Goal: Information Seeking & Learning: Compare options

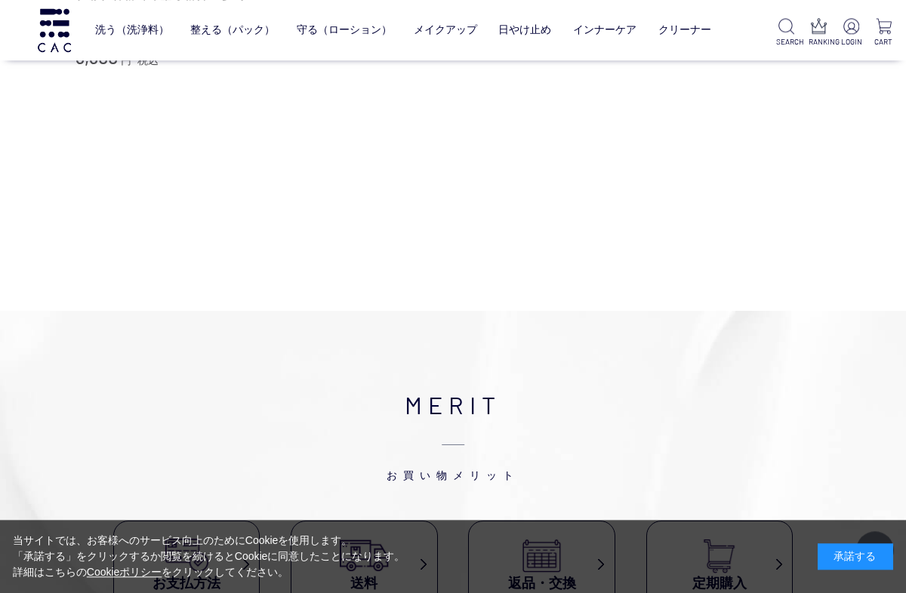
scroll to position [598, 0]
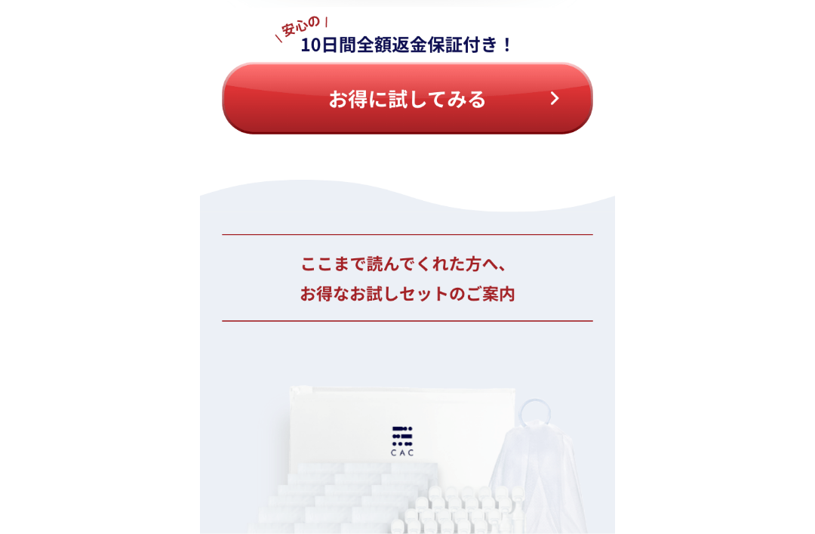
scroll to position [13819, 0]
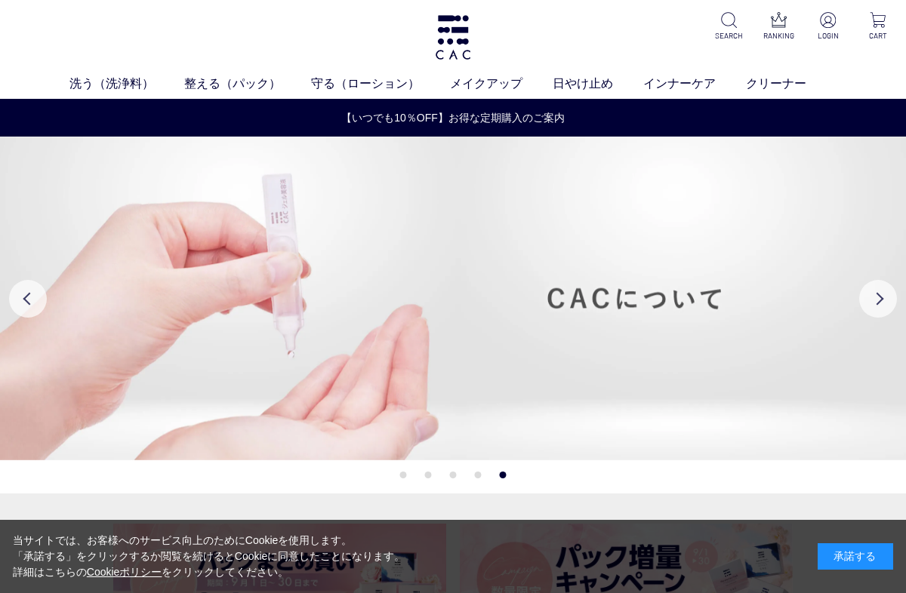
click at [555, 111] on link "リップ" at bounding box center [556, 112] width 32 height 12
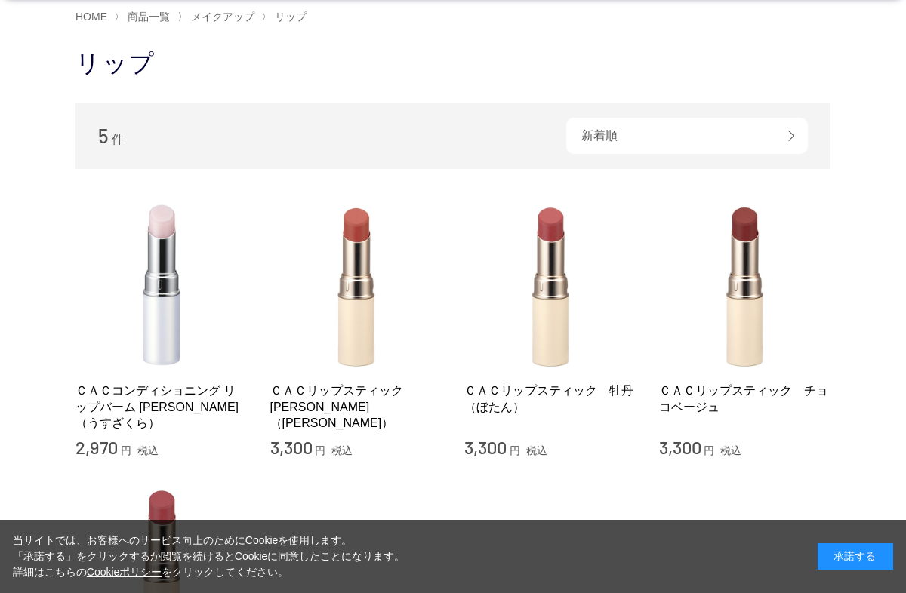
scroll to position [97, 0]
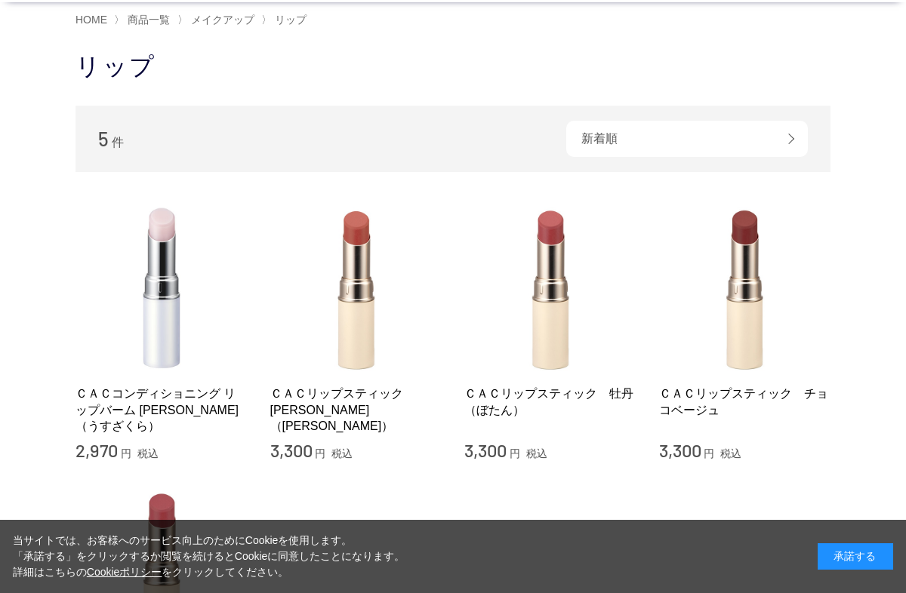
click at [67, 240] on div "買い物かご 買い物かご内の商品 買い物かごは空です... カテゴリから探す 商品一覧 スキンケア メイクアップ ベース アイ フェイスカラー リップ その他 …" at bounding box center [453, 466] width 800 height 831
click at [343, 313] on img at bounding box center [356, 288] width 172 height 172
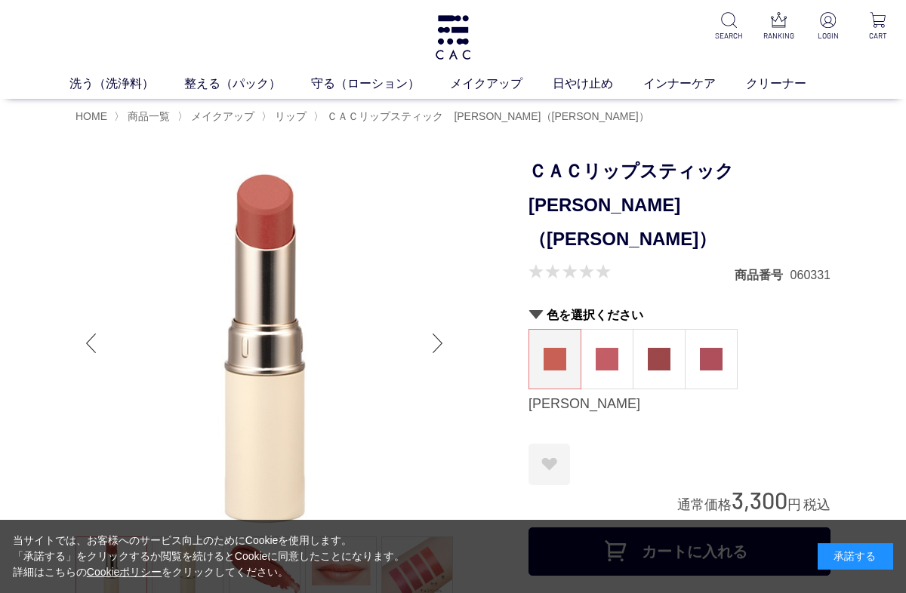
click at [602, 348] on img at bounding box center [606, 359] width 23 height 23
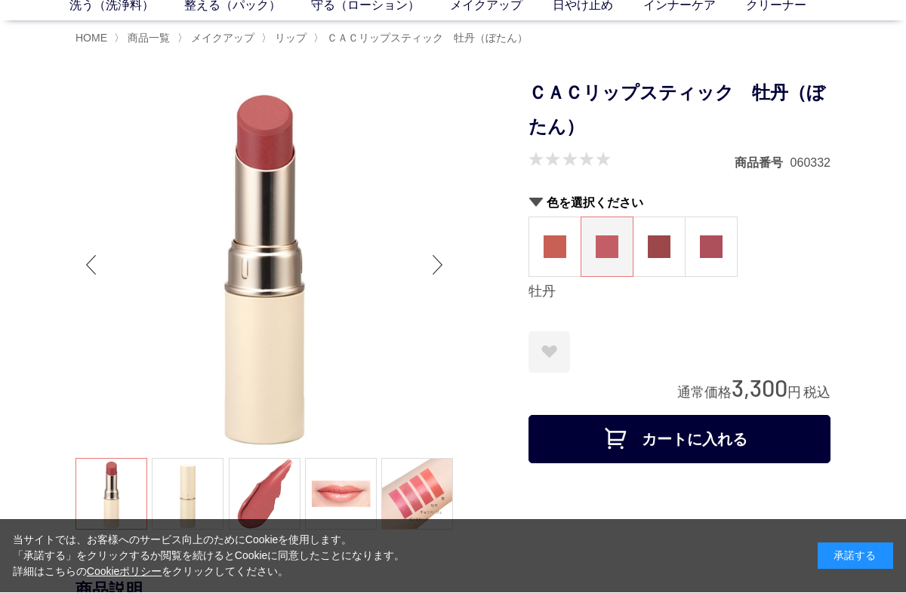
scroll to position [78, 0]
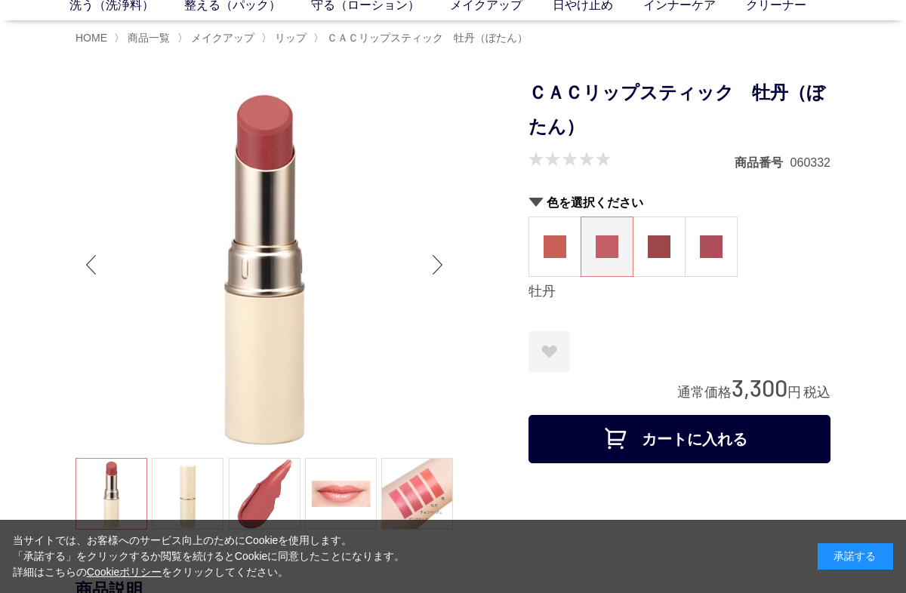
click at [656, 256] on img at bounding box center [659, 246] width 23 height 23
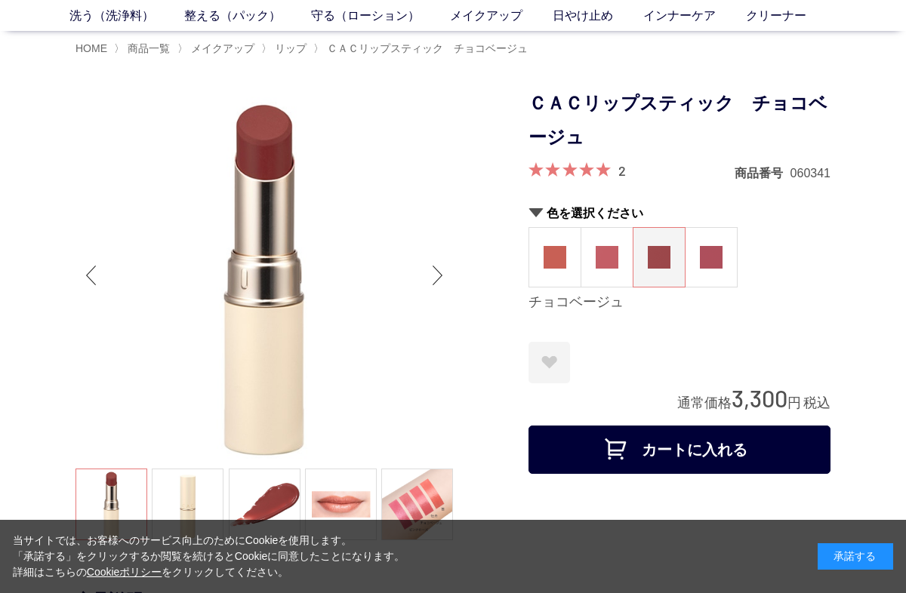
scroll to position [57, 0]
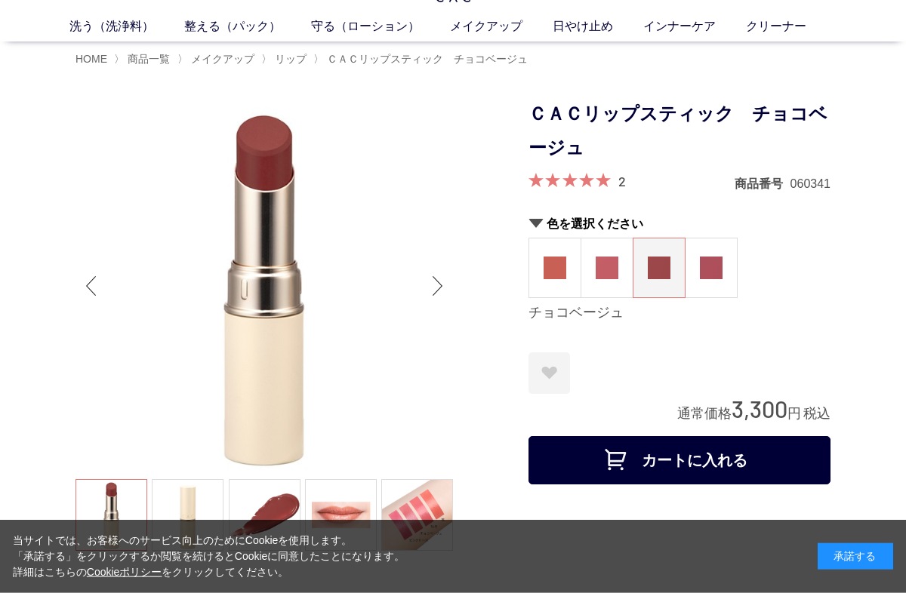
click at [555, 181] on span at bounding box center [569, 180] width 82 height 14
click at [618, 183] on link "2" at bounding box center [622, 180] width 8 height 17
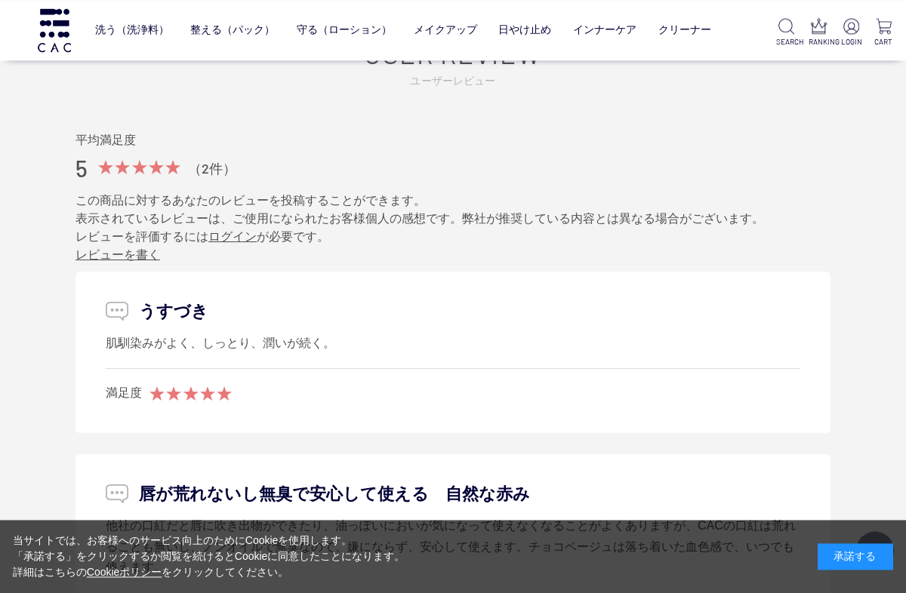
scroll to position [2180, 0]
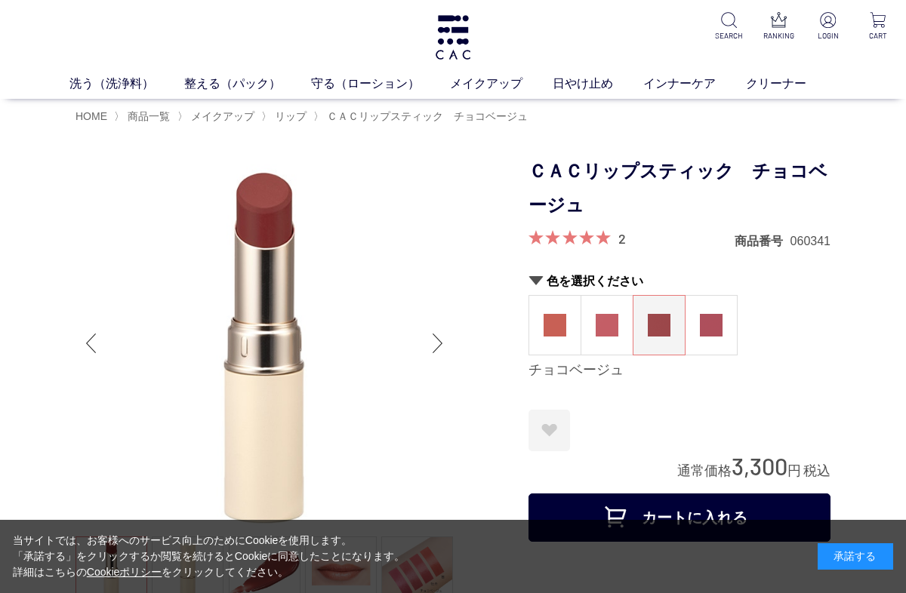
click at [605, 318] on img at bounding box center [606, 325] width 23 height 23
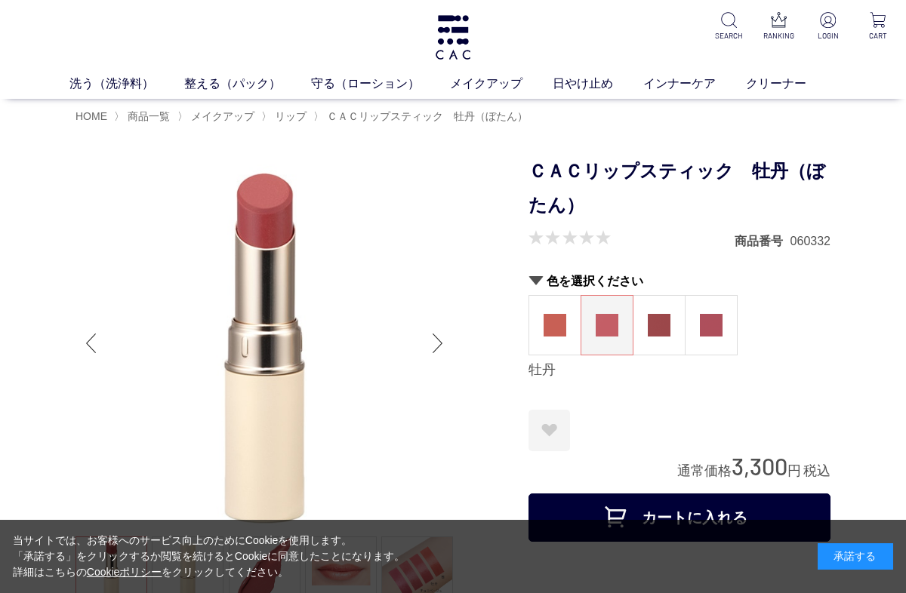
click at [658, 325] on img at bounding box center [659, 325] width 23 height 23
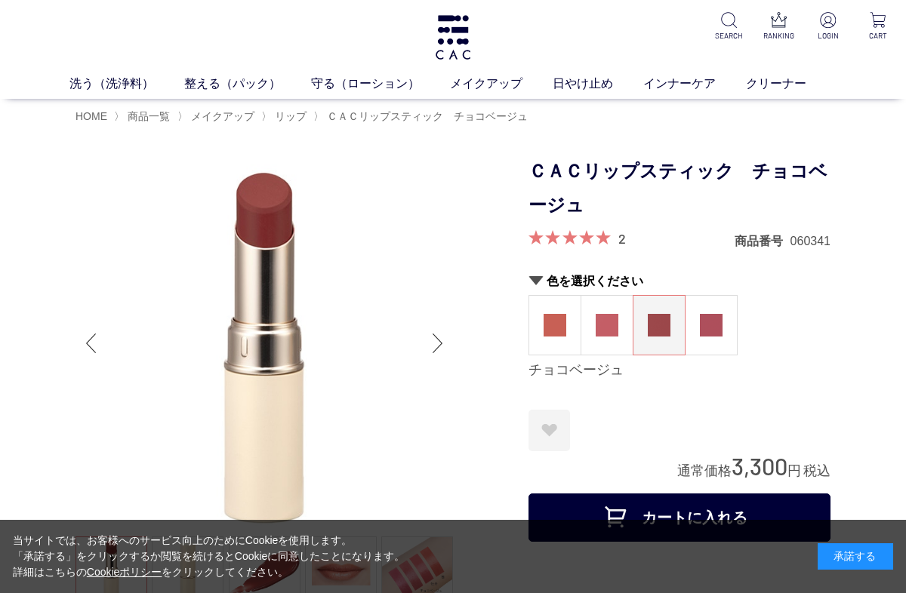
click at [712, 322] on img at bounding box center [711, 325] width 23 height 23
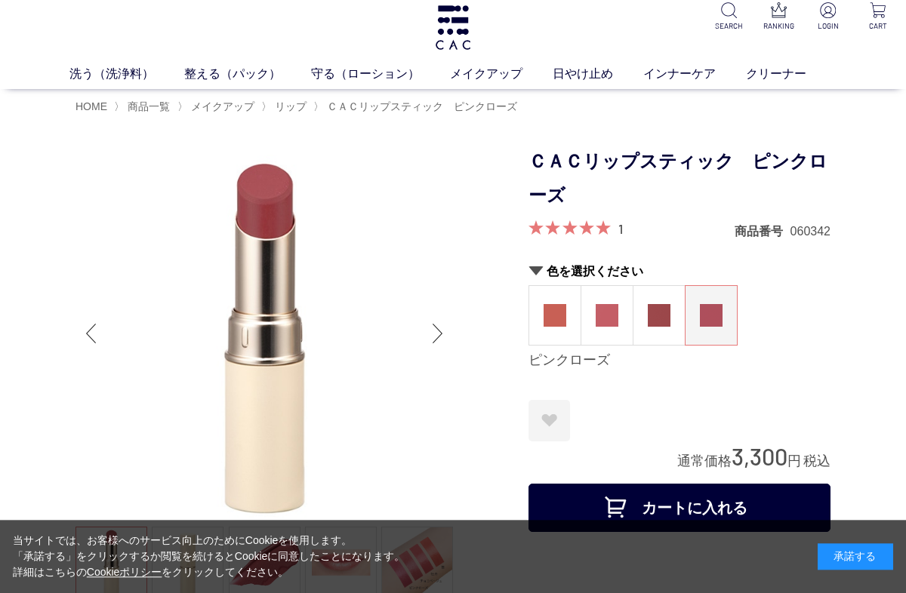
scroll to position [10, 0]
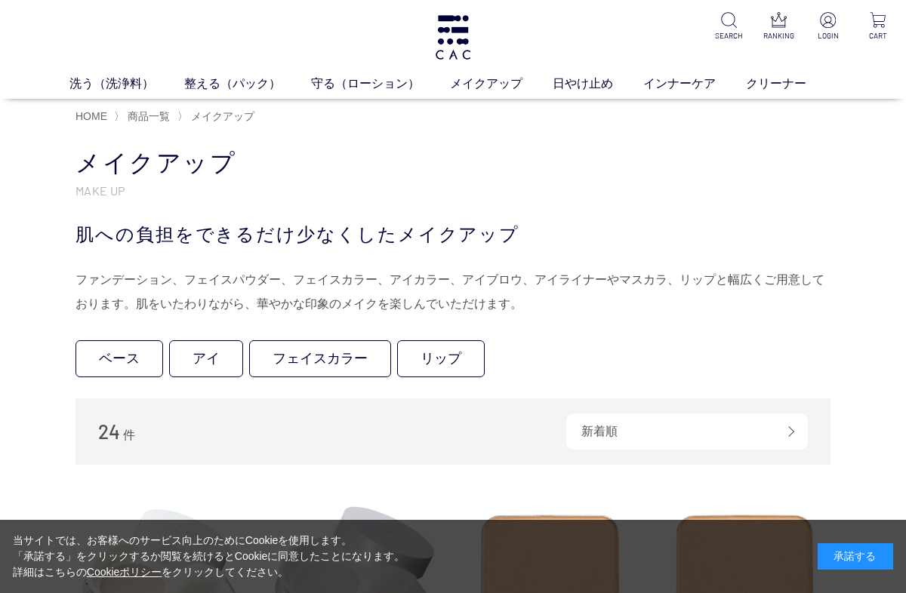
click at [432, 345] on link "リップ" at bounding box center [441, 358] width 88 height 37
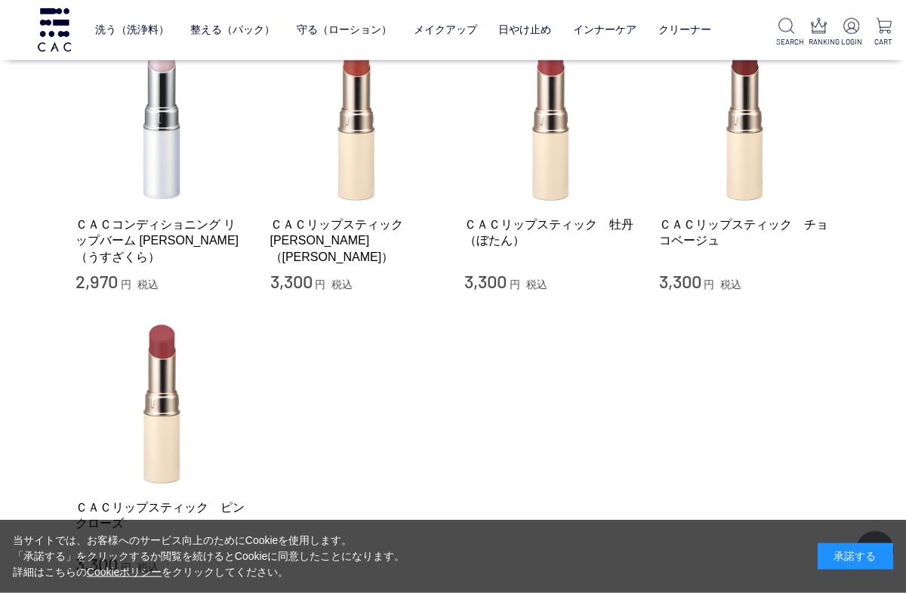
scroll to position [167, 0]
click at [748, 180] on img at bounding box center [745, 119] width 172 height 172
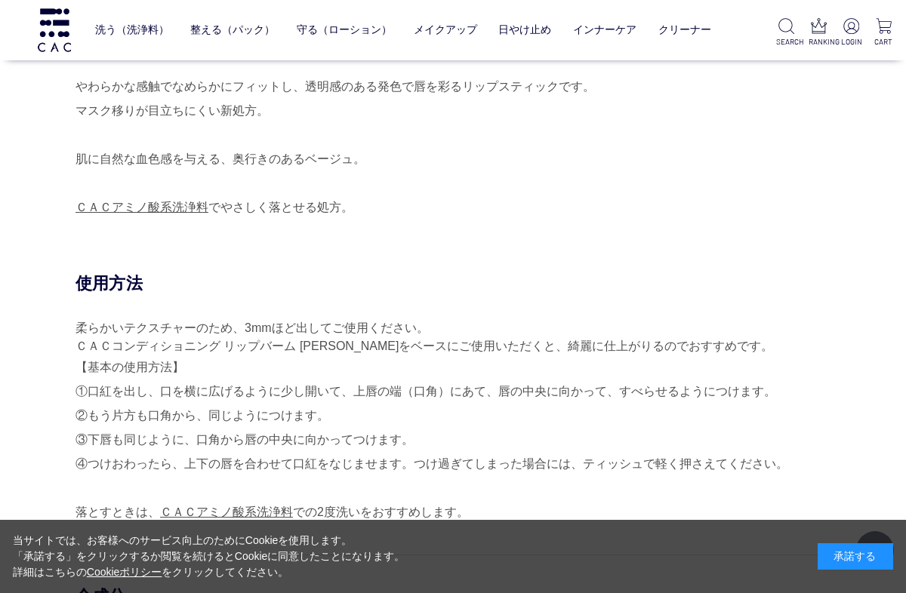
scroll to position [502, 0]
